Goal: Navigation & Orientation: Find specific page/section

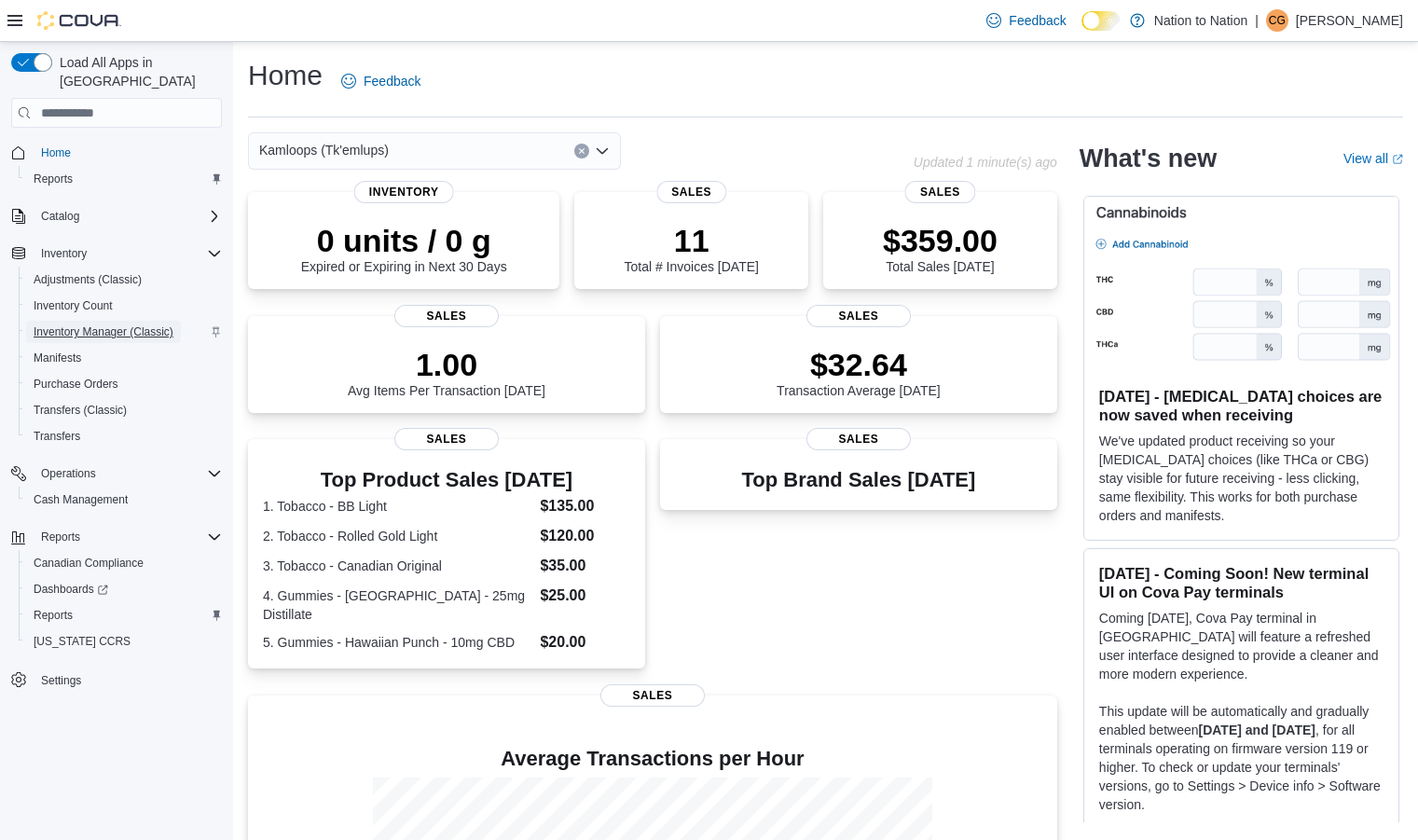
click at [110, 325] on span "Inventory Manager (Classic)" at bounding box center [103, 331] width 140 height 14
